Goal: Transaction & Acquisition: Subscribe to service/newsletter

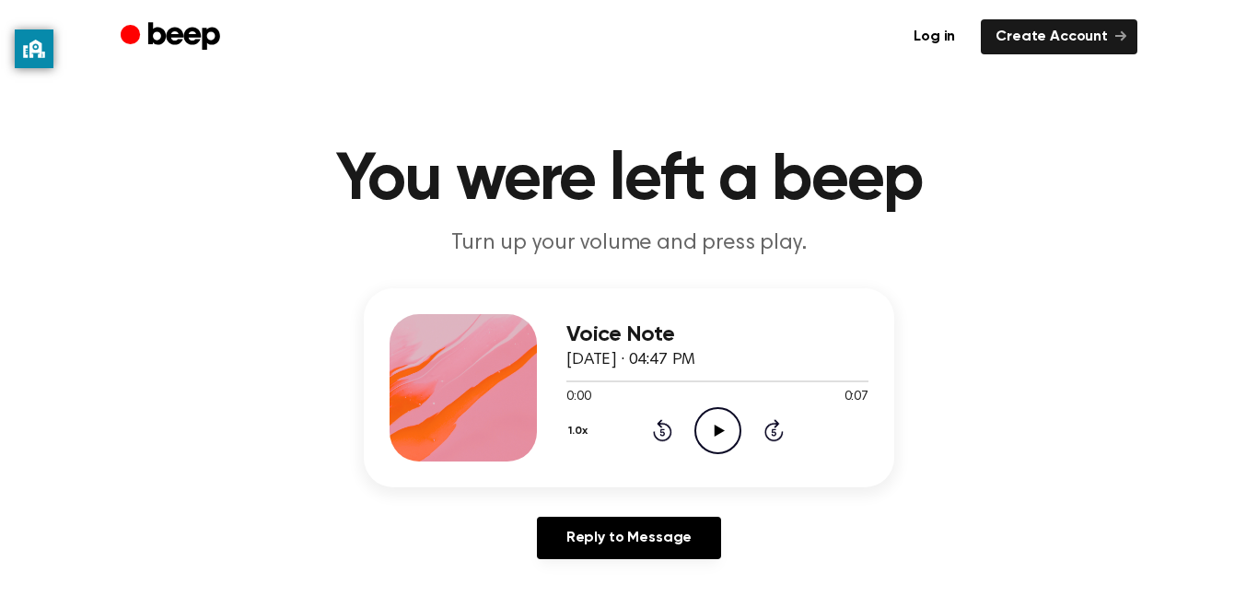
click at [705, 423] on icon "Play Audio" at bounding box center [718, 430] width 47 height 47
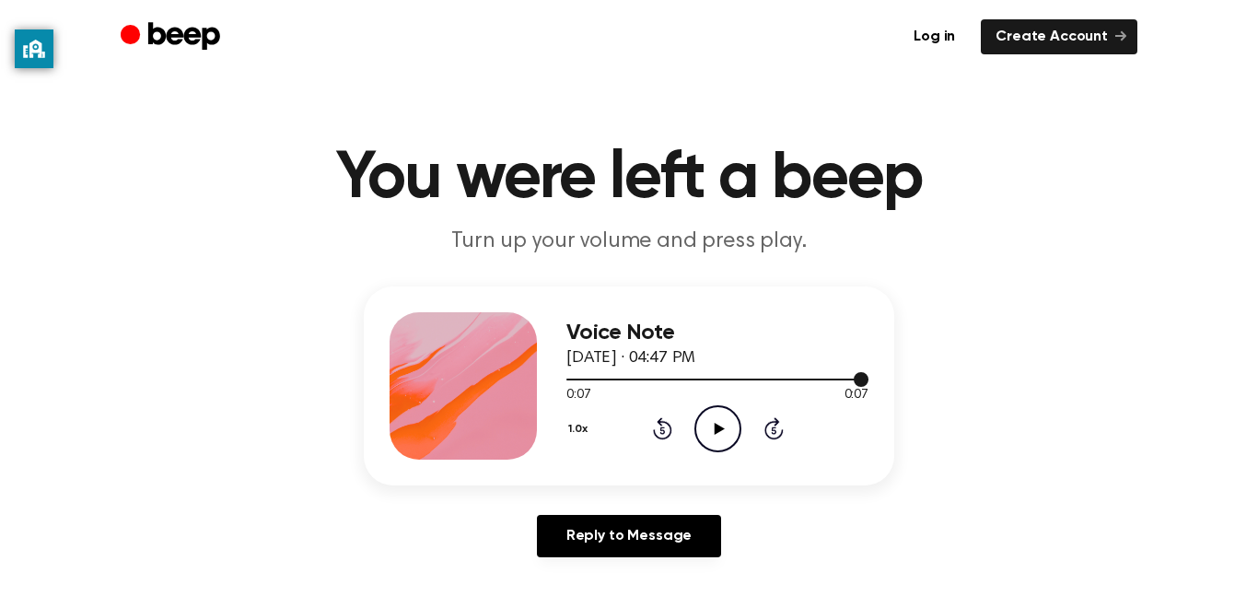
click at [703, 379] on div at bounding box center [718, 380] width 302 height 2
drag, startPoint x: 697, startPoint y: 381, endPoint x: 636, endPoint y: 380, distance: 61.7
click at [636, 380] on div at bounding box center [718, 378] width 302 height 15
drag, startPoint x: 638, startPoint y: 376, endPoint x: 594, endPoint y: 374, distance: 44.3
click at [594, 374] on div at bounding box center [718, 378] width 302 height 15
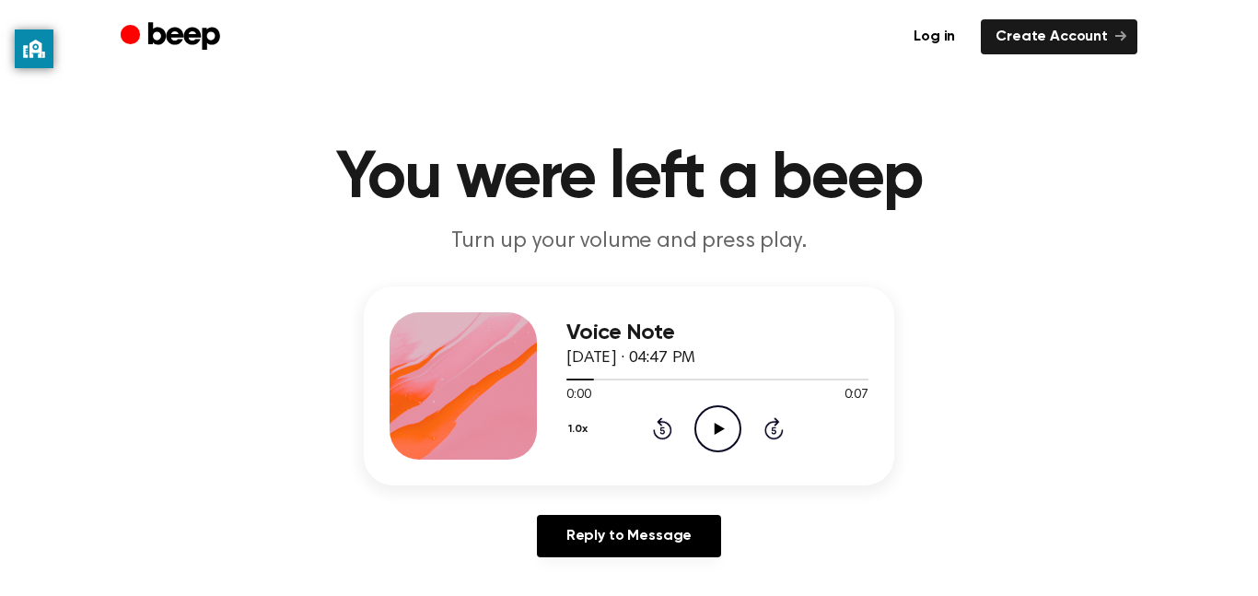
drag, startPoint x: 577, startPoint y: 376, endPoint x: 551, endPoint y: 380, distance: 26.1
click at [551, 380] on div "Voice Note August 23, 2023 · 04:47 PM 0:00 0:07 Your browser does not support t…" at bounding box center [629, 385] width 531 height 199
click at [690, 435] on div "1.0x Rewind 5 seconds Play Audio Skip 5 seconds" at bounding box center [718, 428] width 302 height 47
drag, startPoint x: 707, startPoint y: 414, endPoint x: 681, endPoint y: 359, distance: 60.6
click at [681, 359] on div "Voice Note August 23, 2023 · 04:47 PM 0:00 0:07 Your browser does not support t…" at bounding box center [718, 385] width 302 height 147
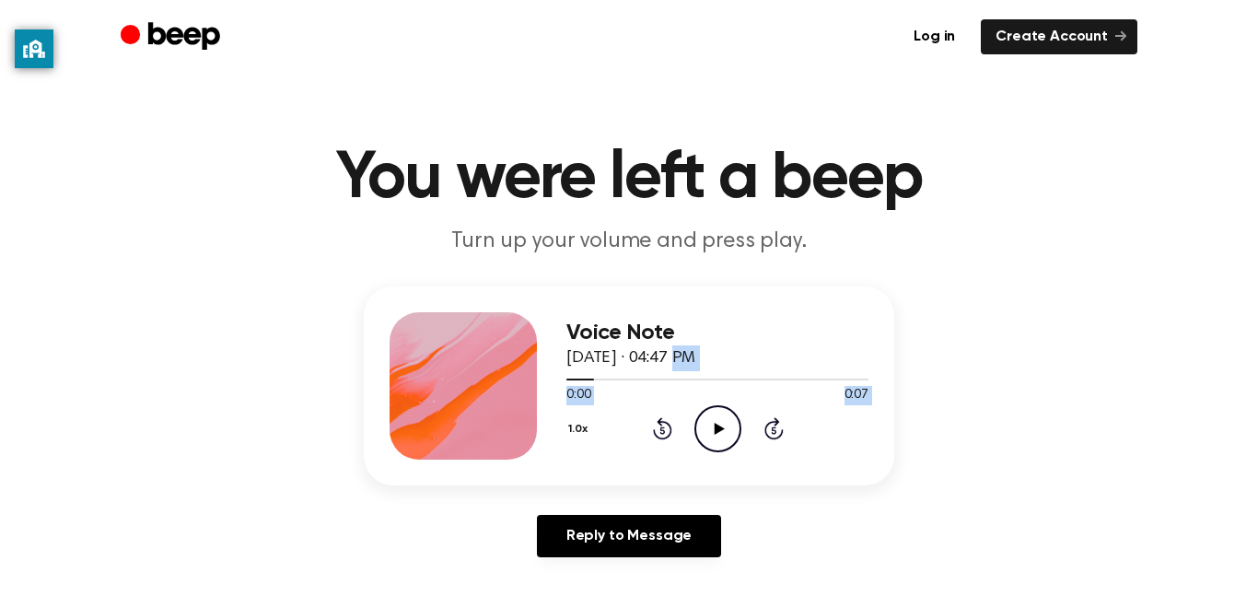
click at [709, 415] on icon "Play Audio" at bounding box center [718, 428] width 47 height 47
click at [714, 419] on icon "Pause Audio" at bounding box center [718, 428] width 47 height 47
click at [720, 429] on icon at bounding box center [719, 429] width 10 height 12
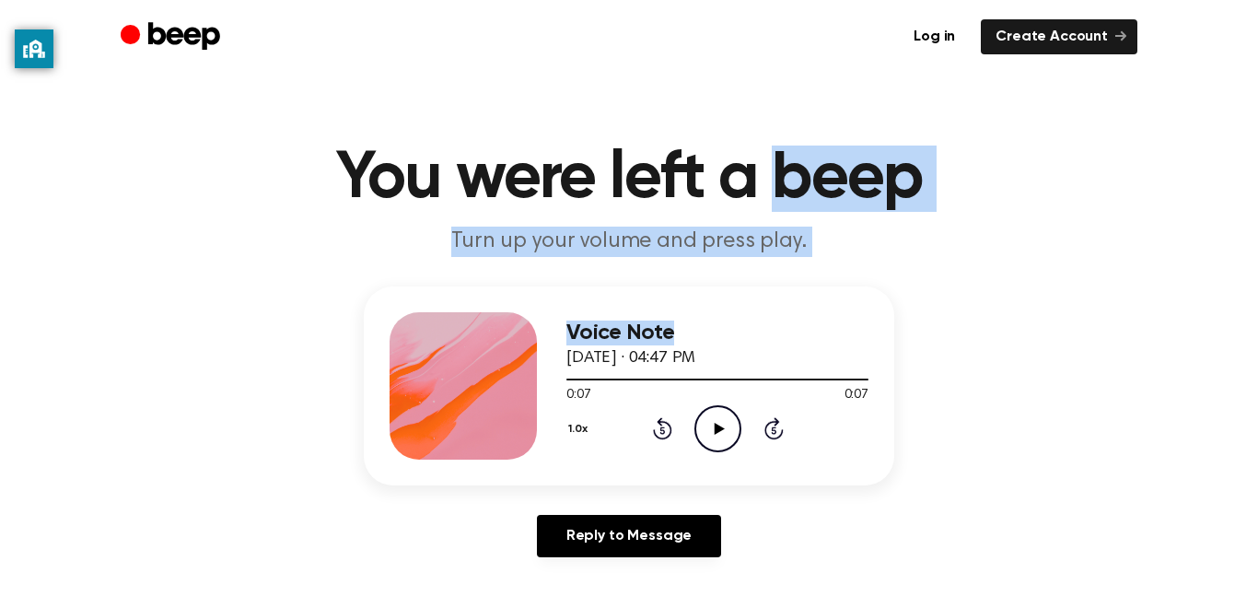
drag, startPoint x: 777, startPoint y: 116, endPoint x: 799, endPoint y: 303, distance: 188.2
click at [799, 303] on main "You were left a beep Turn up your volume and press play. Voice Note August 23, …" at bounding box center [629, 566] width 1258 height 1136
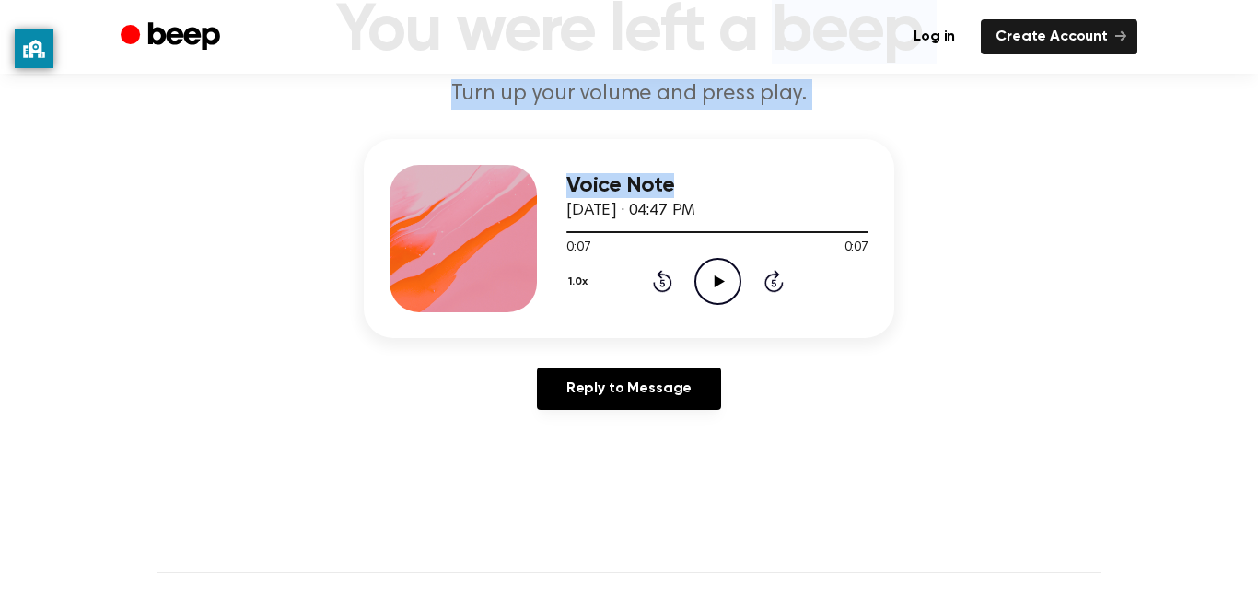
scroll to position [0, 0]
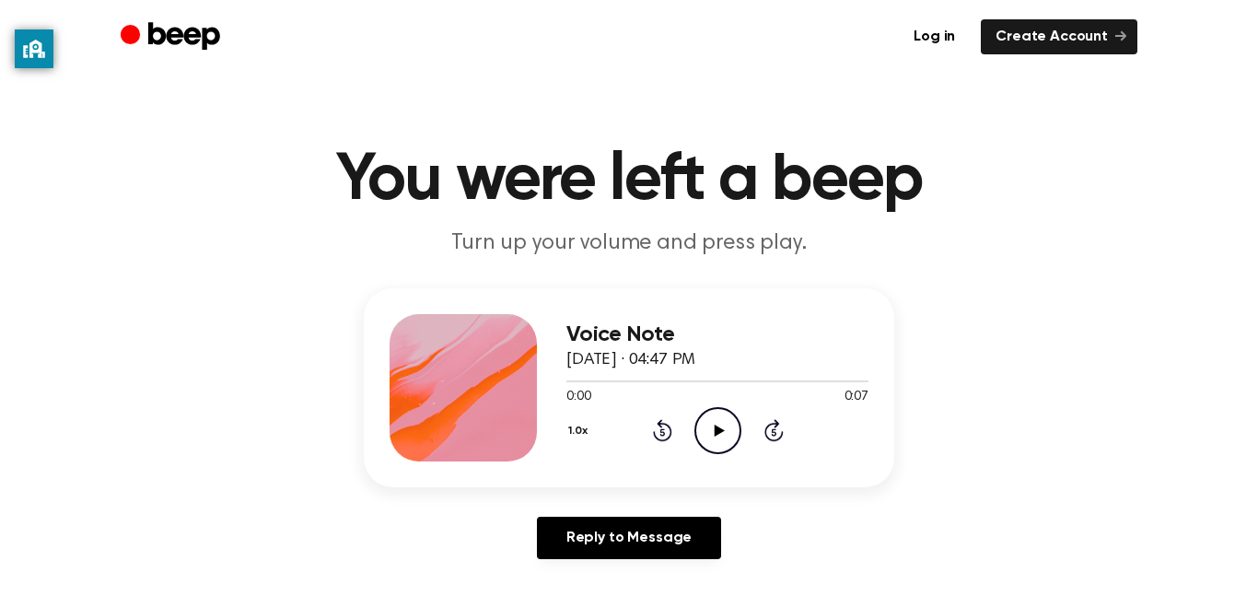
click at [504, 365] on div at bounding box center [463, 387] width 147 height 147
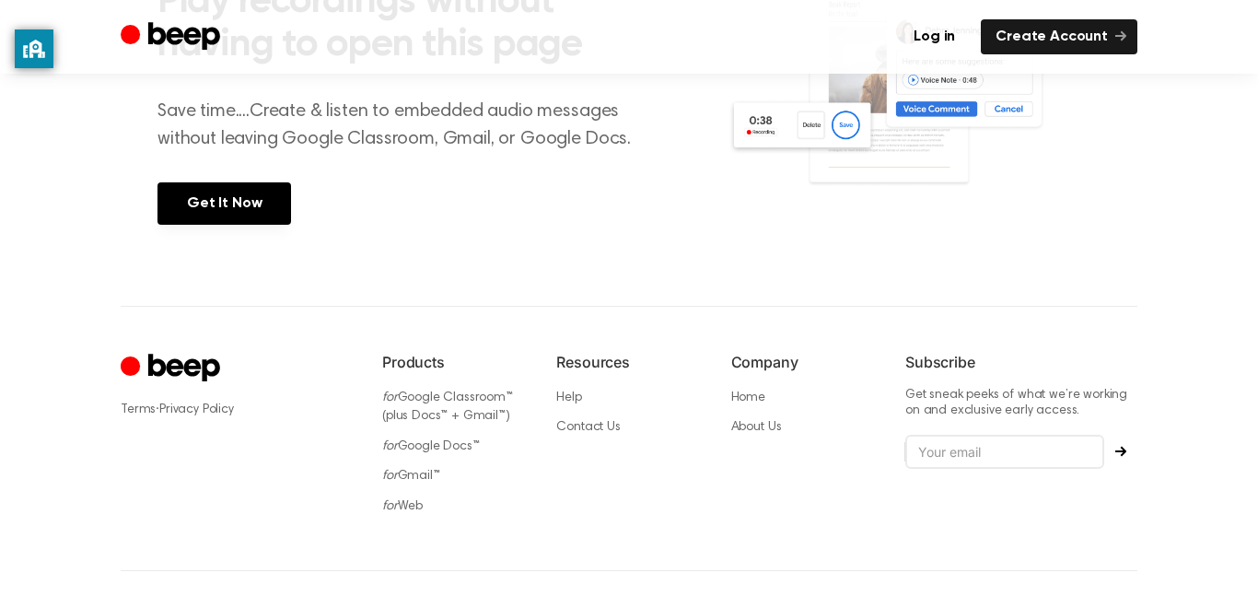
scroll to position [828, 0]
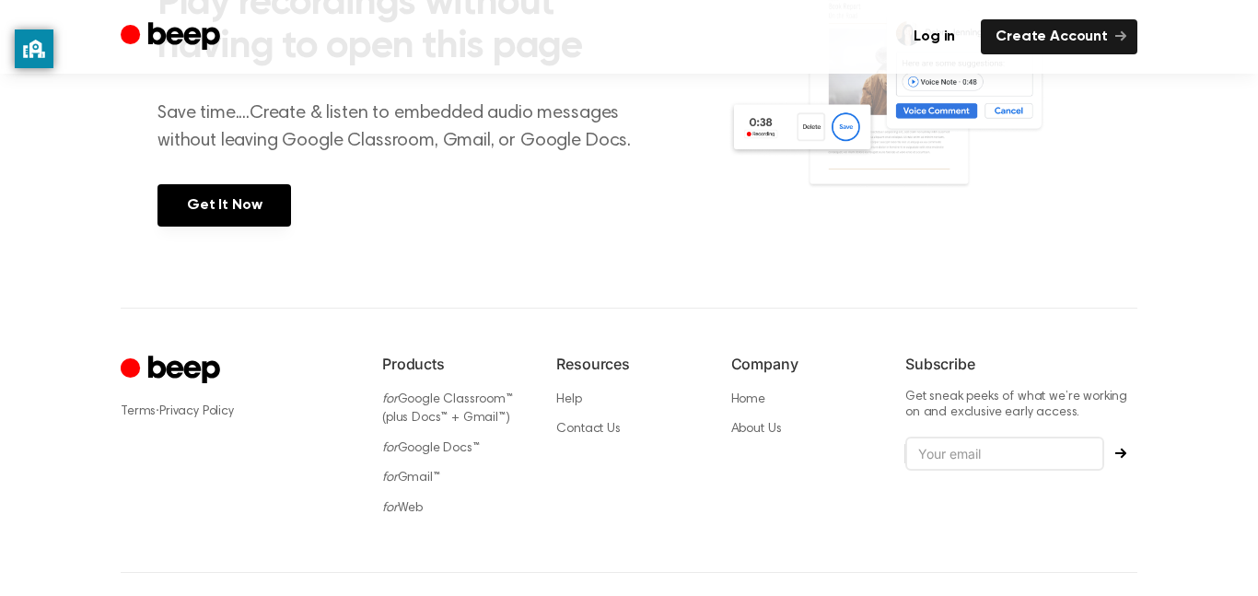
click at [200, 367] on icon "Cruip" at bounding box center [184, 370] width 72 height 28
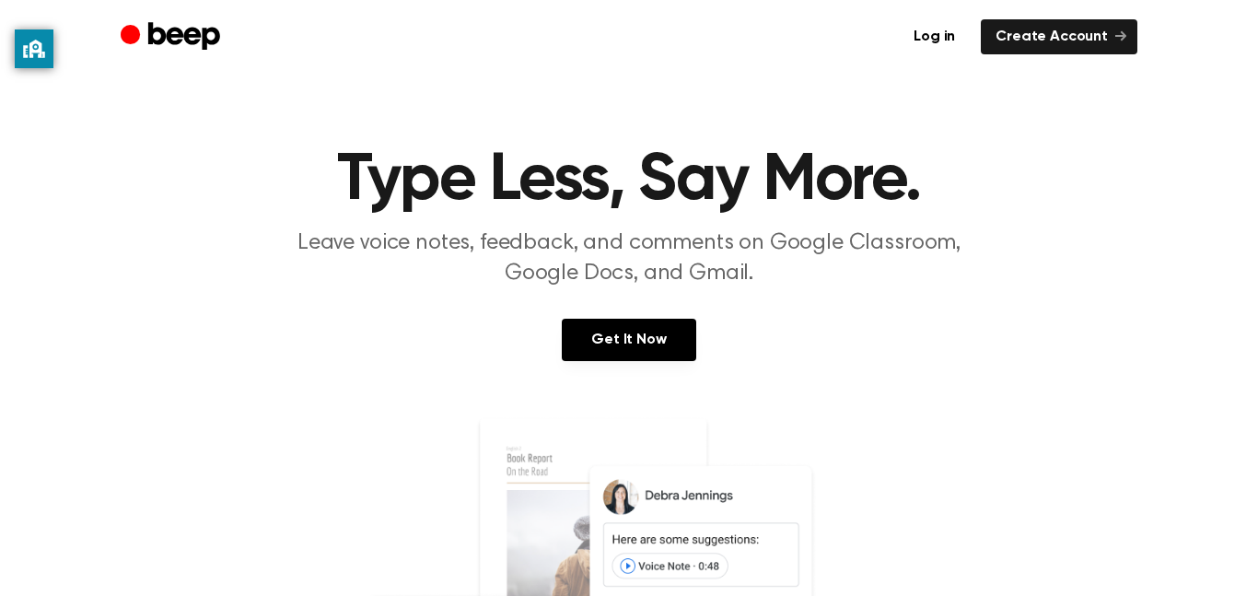
click at [777, 280] on p "Leave voice notes, feedback, and comments on Google Classroom, Google Docs, and…" at bounding box center [628, 258] width 707 height 61
click at [1129, 38] on link "Create Account" at bounding box center [1059, 36] width 157 height 35
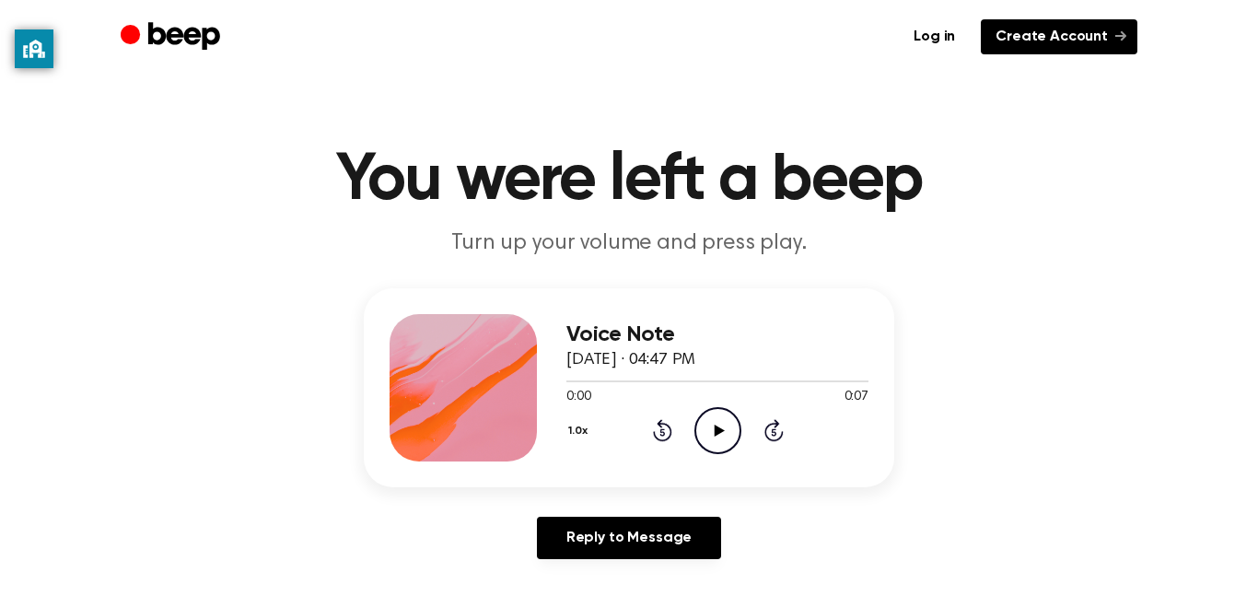
click at [997, 33] on link "Create Account" at bounding box center [1059, 36] width 157 height 35
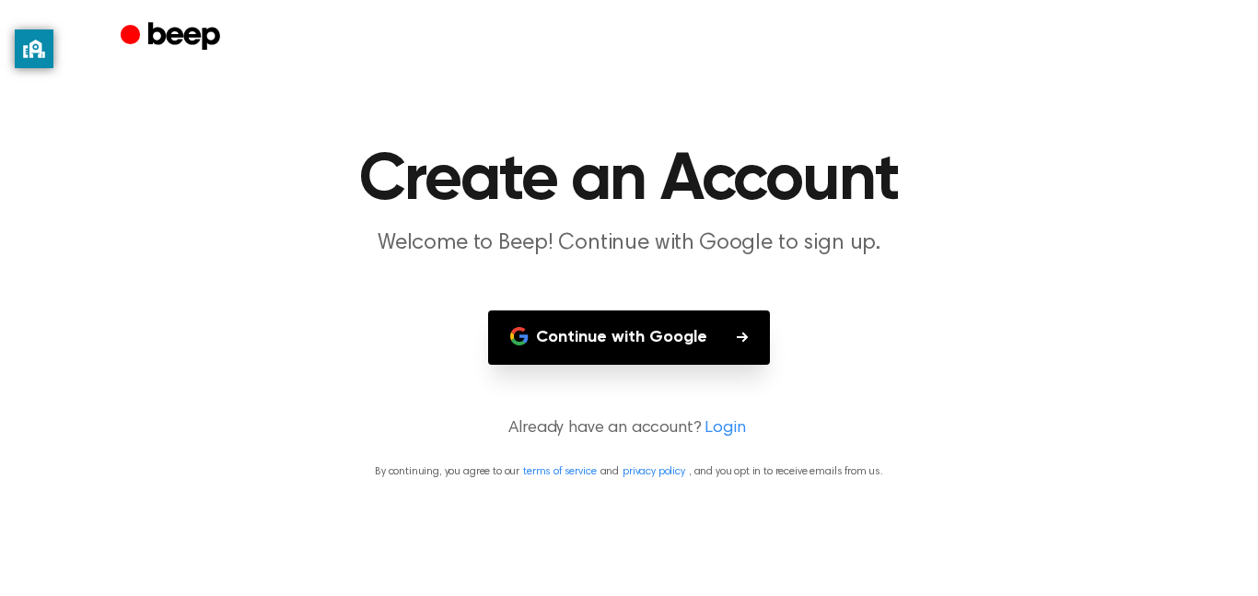
click at [582, 337] on button "Continue with Google" at bounding box center [629, 337] width 282 height 54
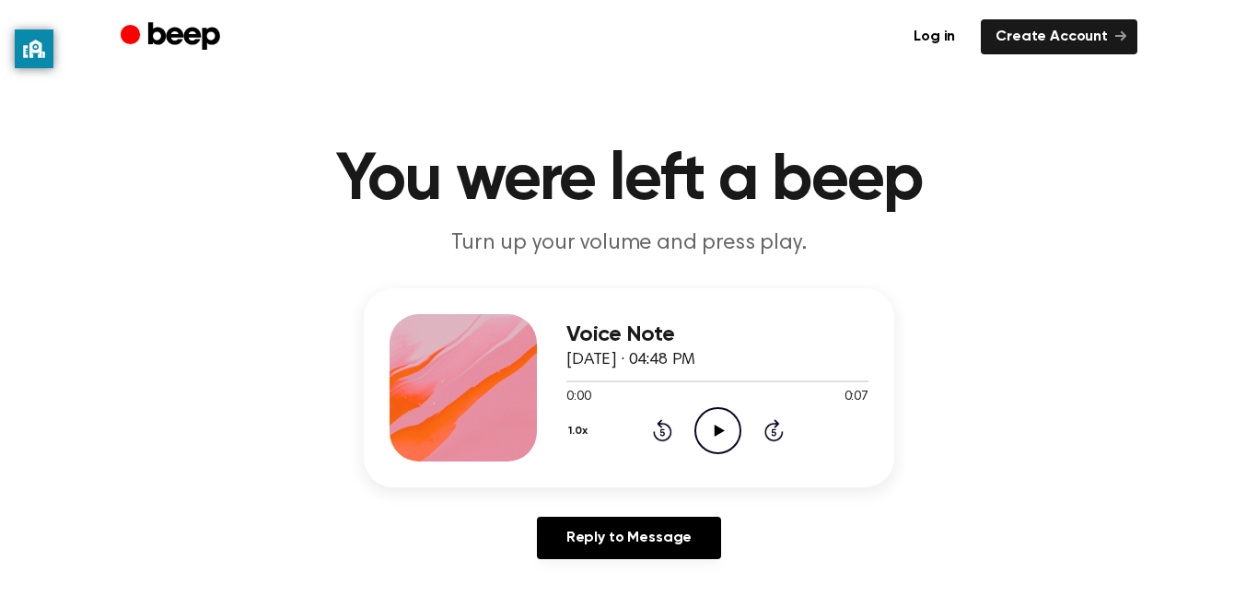
click at [707, 426] on icon "Play Audio" at bounding box center [718, 430] width 47 height 47
click at [715, 436] on icon "Play Audio" at bounding box center [718, 430] width 47 height 47
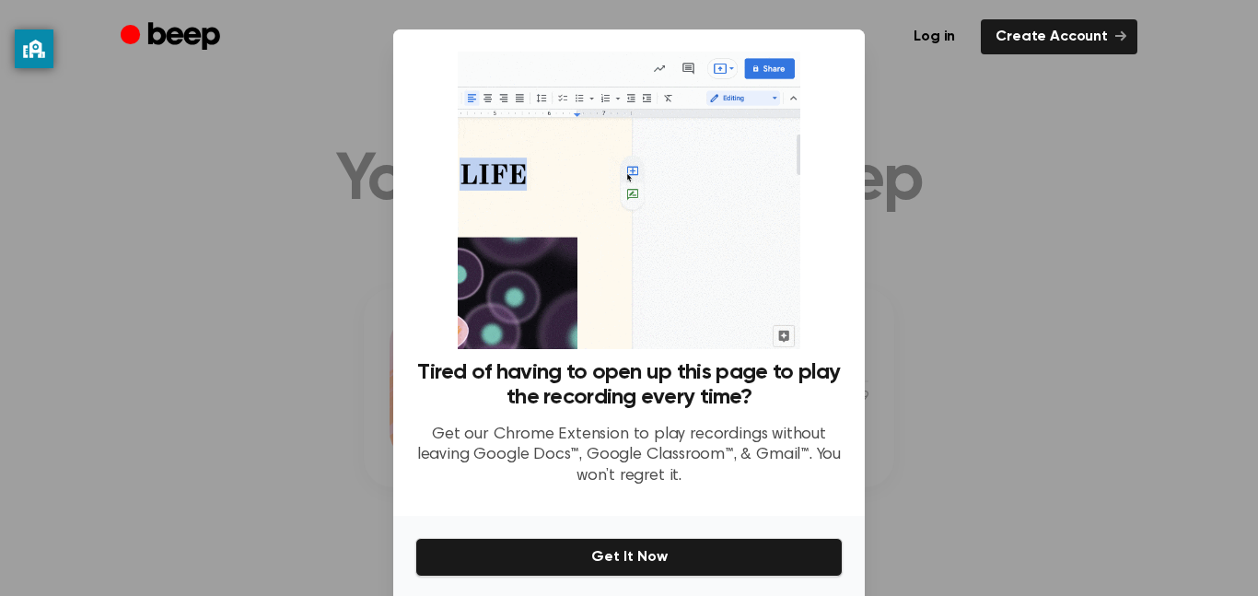
click at [905, 407] on div at bounding box center [629, 298] width 1258 height 596
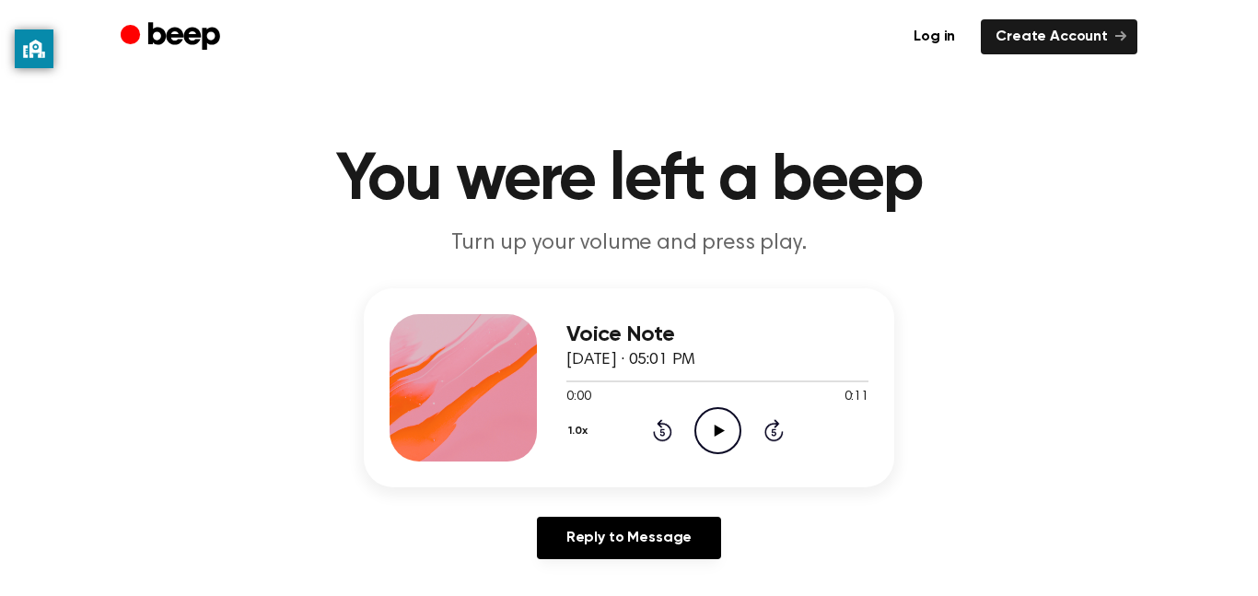
click at [718, 434] on icon "Play Audio" at bounding box center [718, 430] width 47 height 47
click at [730, 435] on icon "Play Audio" at bounding box center [718, 430] width 47 height 47
